Goal: Task Accomplishment & Management: Use online tool/utility

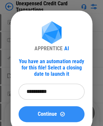
click at [52, 113] on span "Continue" at bounding box center [47, 114] width 19 height 5
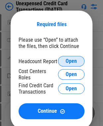
click at [65, 61] on button "Open" at bounding box center [71, 61] width 26 height 11
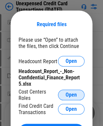
click at [76, 97] on span "Open" at bounding box center [71, 94] width 11 height 5
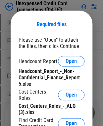
click at [62, 30] on div "Required files" at bounding box center [52, 25] width 66 height 12
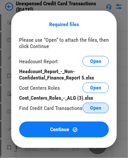
click at [92, 111] on span "Open" at bounding box center [95, 107] width 11 height 5
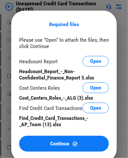
click at [54, 20] on div "Required files" at bounding box center [64, 25] width 90 height 12
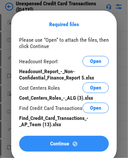
click at [69, 126] on button "Continue" at bounding box center [64, 144] width 90 height 16
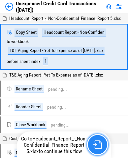
click at [99, 126] on img "button" at bounding box center [98, 144] width 9 height 9
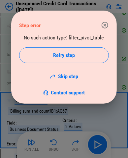
scroll to position [1220, 0]
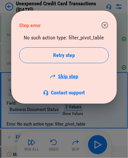
click at [68, 76] on link "Skip step" at bounding box center [64, 76] width 29 height 6
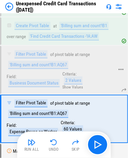
scroll to position [1269, 0]
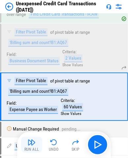
click at [30, 126] on img "button" at bounding box center [32, 142] width 8 height 8
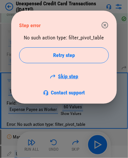
click at [60, 78] on link "Skip step" at bounding box center [64, 76] width 29 height 6
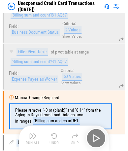
scroll to position [1321, 0]
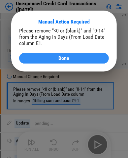
click at [69, 56] on span "Done" at bounding box center [64, 58] width 11 height 5
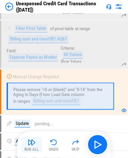
click at [27, 126] on button "Run All" at bounding box center [31, 145] width 21 height 16
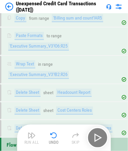
scroll to position [1719, 0]
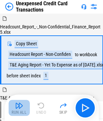
click at [20, 108] on img "button" at bounding box center [19, 106] width 8 height 8
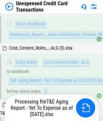
scroll to position [198, 0]
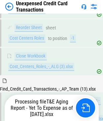
scroll to position [307, 0]
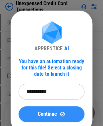
click at [62, 114] on img at bounding box center [63, 114] width 6 height 6
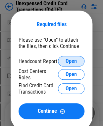
click at [63, 65] on button "Open" at bounding box center [71, 61] width 26 height 11
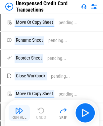
click at [16, 114] on img "button" at bounding box center [19, 111] width 8 height 8
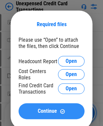
click at [56, 108] on button "Continue" at bounding box center [52, 111] width 66 height 16
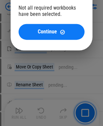
scroll to position [99, 0]
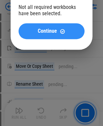
click at [50, 30] on span "Continue" at bounding box center [47, 30] width 19 height 5
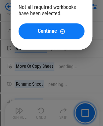
scroll to position [0, 0]
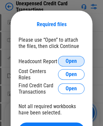
click at [70, 62] on span "Open" at bounding box center [71, 61] width 11 height 5
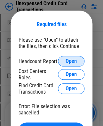
click at [69, 63] on span "Open" at bounding box center [71, 61] width 11 height 5
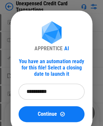
click at [54, 95] on input "**********" at bounding box center [49, 92] width 61 height 16
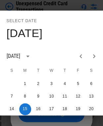
scroll to position [5, 0]
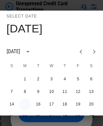
click at [27, 102] on button "15" at bounding box center [25, 105] width 12 height 12
click at [78, 26] on div "[DATE]" at bounding box center [52, 29] width 90 height 14
click at [21, 104] on button "15" at bounding box center [25, 105] width 12 height 12
click at [86, 120] on div "Select date Mon, Sep 15 September 2025 S M T W T F S 1 2 3 4 5 6 7 8 9 10 11 12…" at bounding box center [51, 63] width 103 height 126
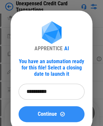
click at [60, 116] on img at bounding box center [63, 114] width 6 height 6
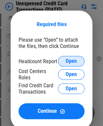
click at [73, 60] on span "Open" at bounding box center [71, 61] width 11 height 5
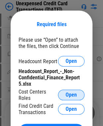
click at [65, 97] on button "Open" at bounding box center [71, 95] width 26 height 11
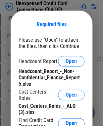
scroll to position [662, 0]
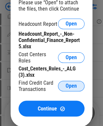
click at [70, 83] on button "Open" at bounding box center [71, 86] width 26 height 11
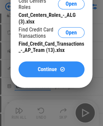
click at [64, 75] on button "Continue" at bounding box center [52, 69] width 66 height 16
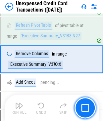
scroll to position [1307, 0]
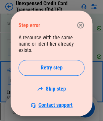
click at [55, 102] on span "Contact support" at bounding box center [55, 105] width 34 height 6
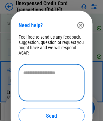
click at [48, 79] on textarea at bounding box center [51, 83] width 57 height 26
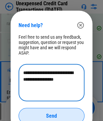
type textarea "**********"
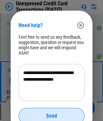
click at [55, 111] on button "Send" at bounding box center [52, 116] width 66 height 16
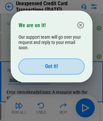
click at [46, 65] on span "Got it!" at bounding box center [51, 66] width 13 height 5
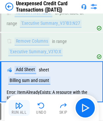
click at [20, 106] on img "button" at bounding box center [19, 106] width 8 height 8
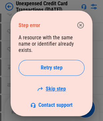
scroll to position [1477, 0]
click at [63, 79] on div "A resource with the same name or identifier already exists. Retry step Skip ste…" at bounding box center [52, 71] width 66 height 74
click at [58, 86] on link "Skip step" at bounding box center [51, 89] width 29 height 6
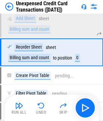
scroll to position [1335, 0]
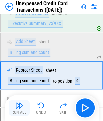
click at [19, 109] on img "button" at bounding box center [19, 106] width 8 height 8
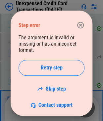
scroll to position [1343, 0]
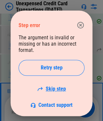
click at [55, 88] on link "Skip step" at bounding box center [51, 89] width 29 height 6
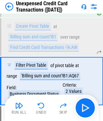
scroll to position [1415, 0]
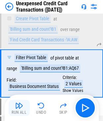
click at [22, 109] on img "button" at bounding box center [19, 106] width 8 height 8
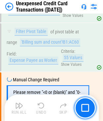
scroll to position [1511, 0]
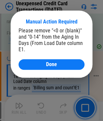
click at [39, 62] on div "Done" at bounding box center [51, 64] width 50 height 5
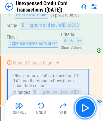
scroll to position [1511, 0]
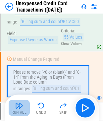
click at [25, 107] on button "Run All" at bounding box center [19, 108] width 21 height 16
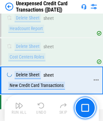
scroll to position [2020, 0]
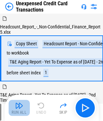
click at [21, 111] on div "Run All" at bounding box center [19, 113] width 15 height 4
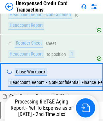
scroll to position [117, 0]
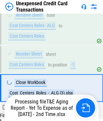
scroll to position [283, 0]
